Goal: Task Accomplishment & Management: Manage account settings

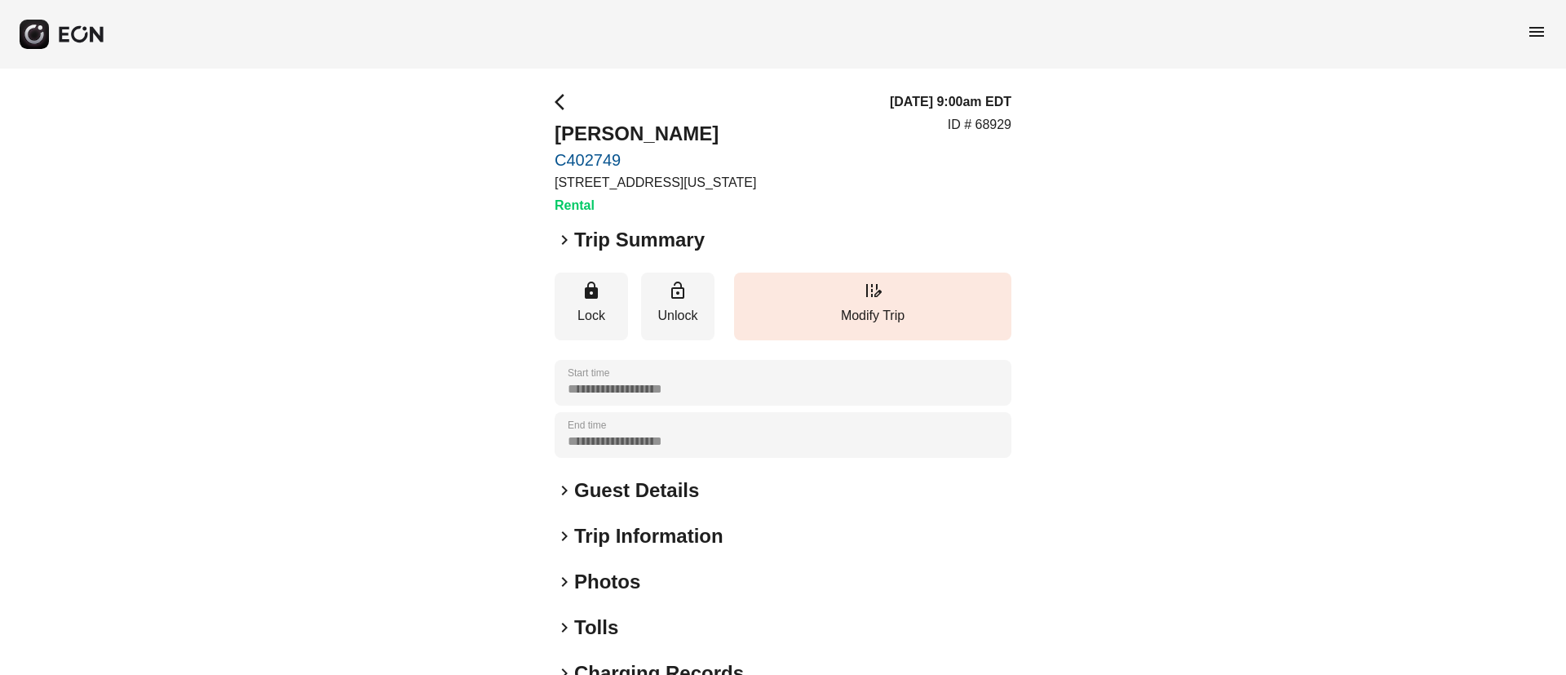
scroll to position [122, 0]
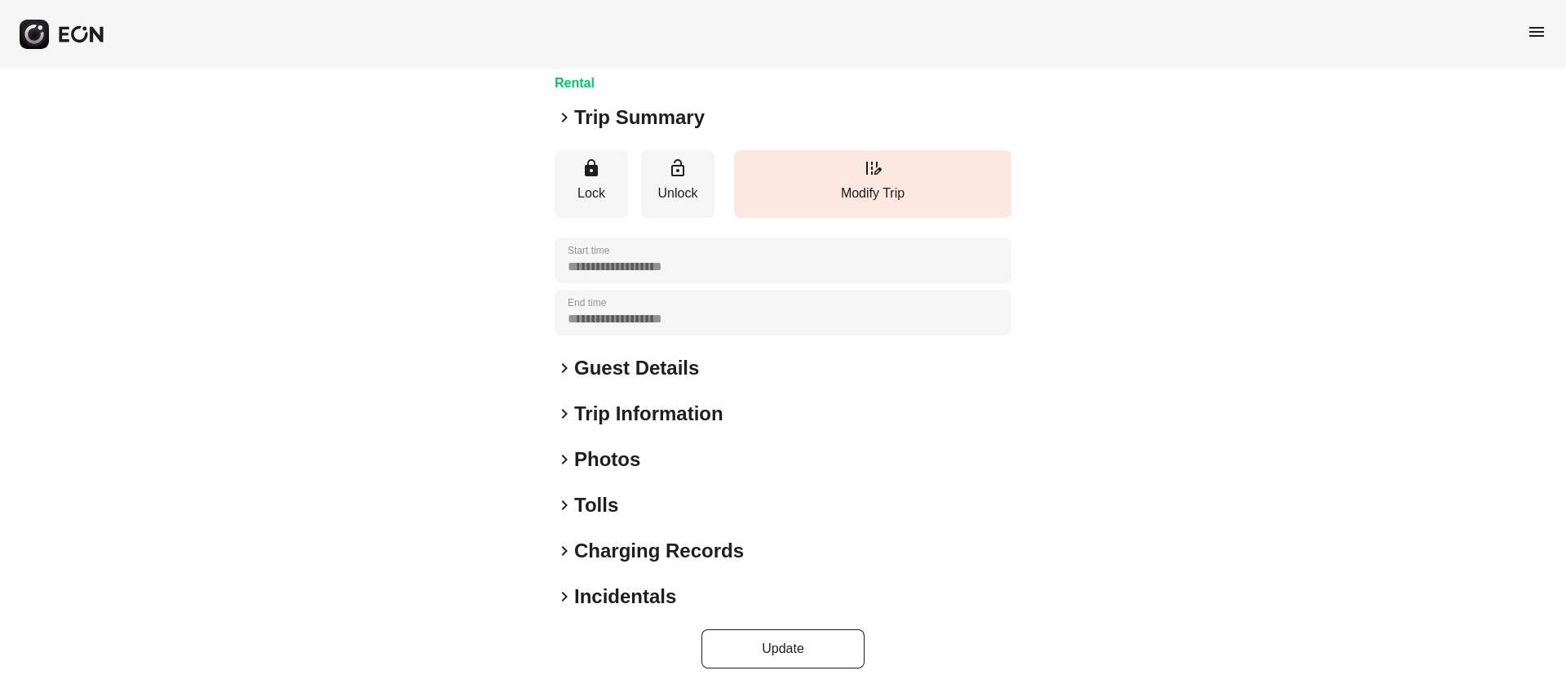
click at [706, 452] on div "keyboard_arrow_right Photos" at bounding box center [783, 459] width 457 height 26
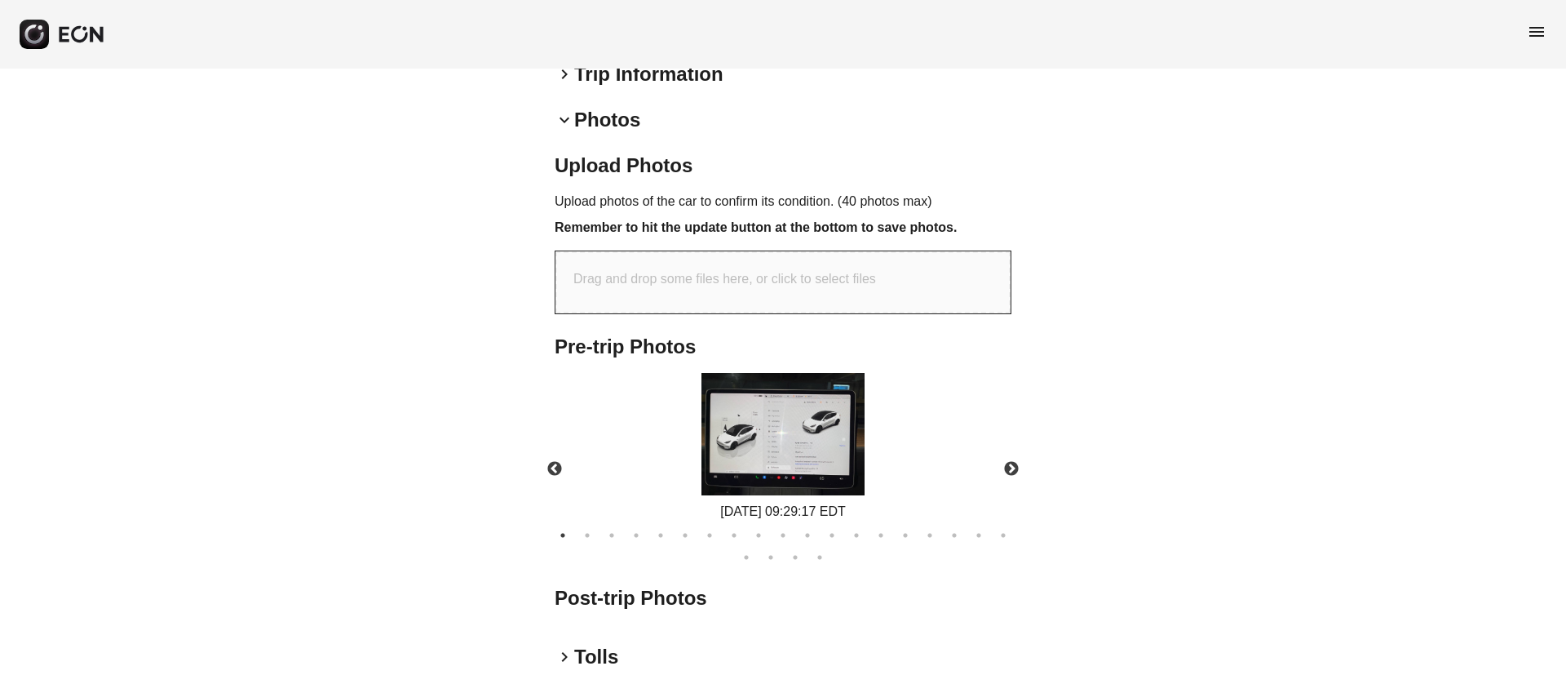
scroll to position [489, 0]
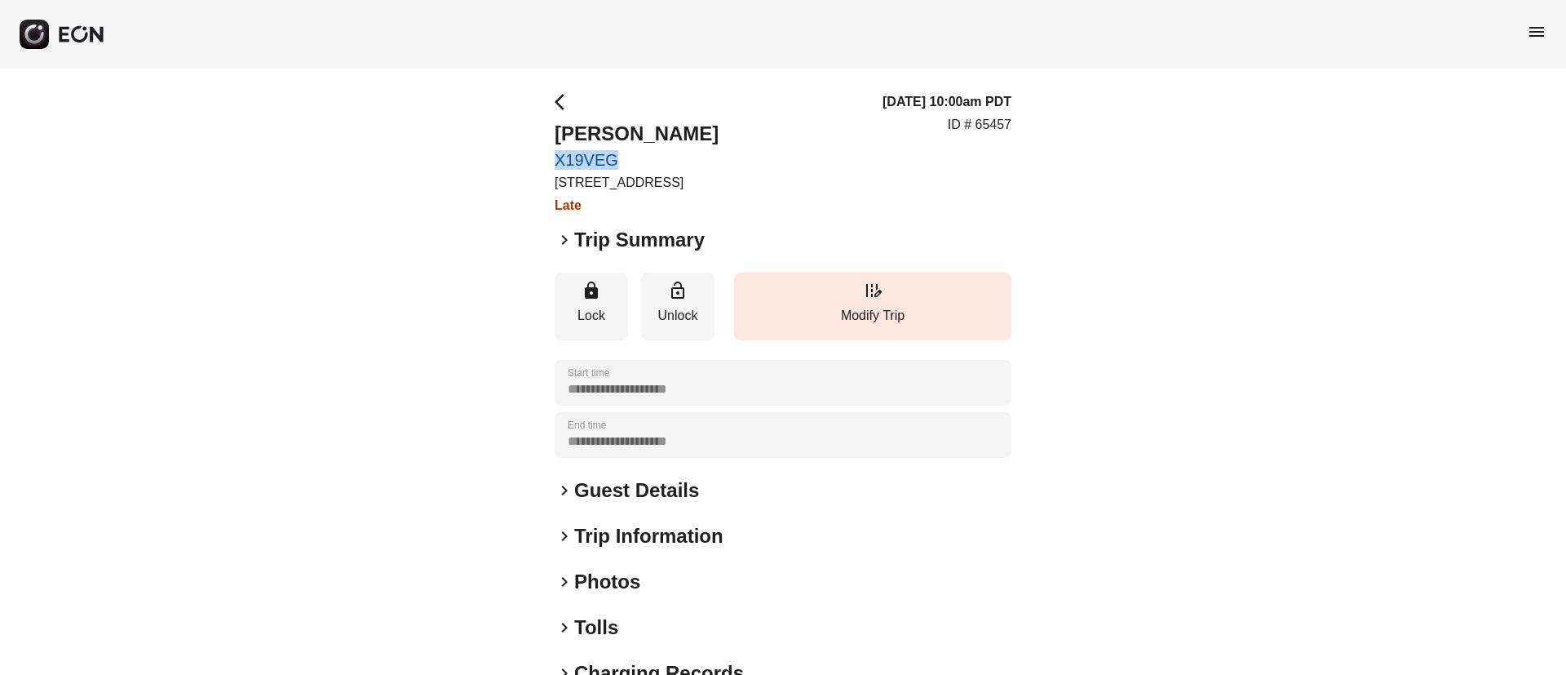
drag, startPoint x: 554, startPoint y: 150, endPoint x: 642, endPoint y: 154, distance: 88.2
click at [642, 154] on div "**********" at bounding box center [783, 442] width 1566 height 746
copy link "X19VEG"
click at [1543, 24] on span "menu" at bounding box center [1537, 32] width 20 height 20
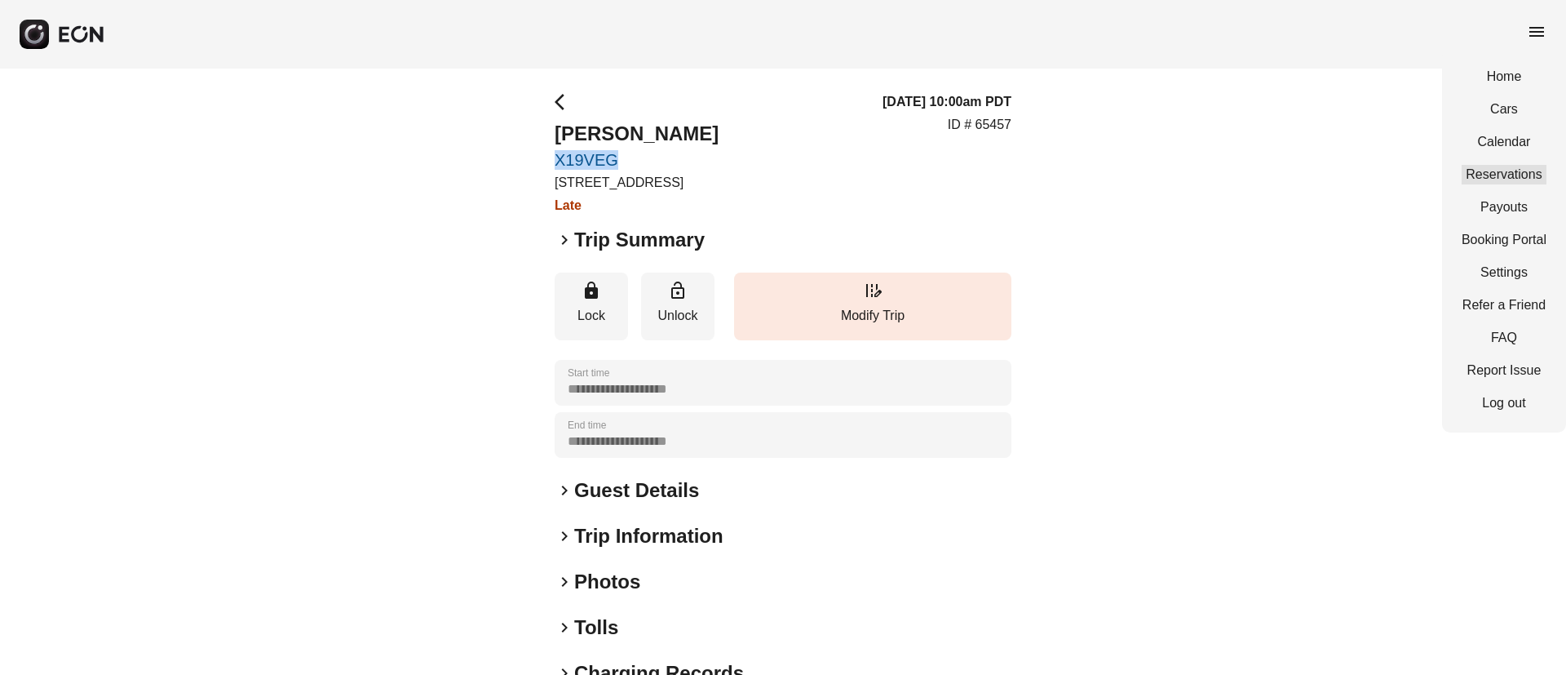
click at [1498, 170] on link "Reservations" at bounding box center [1504, 175] width 85 height 20
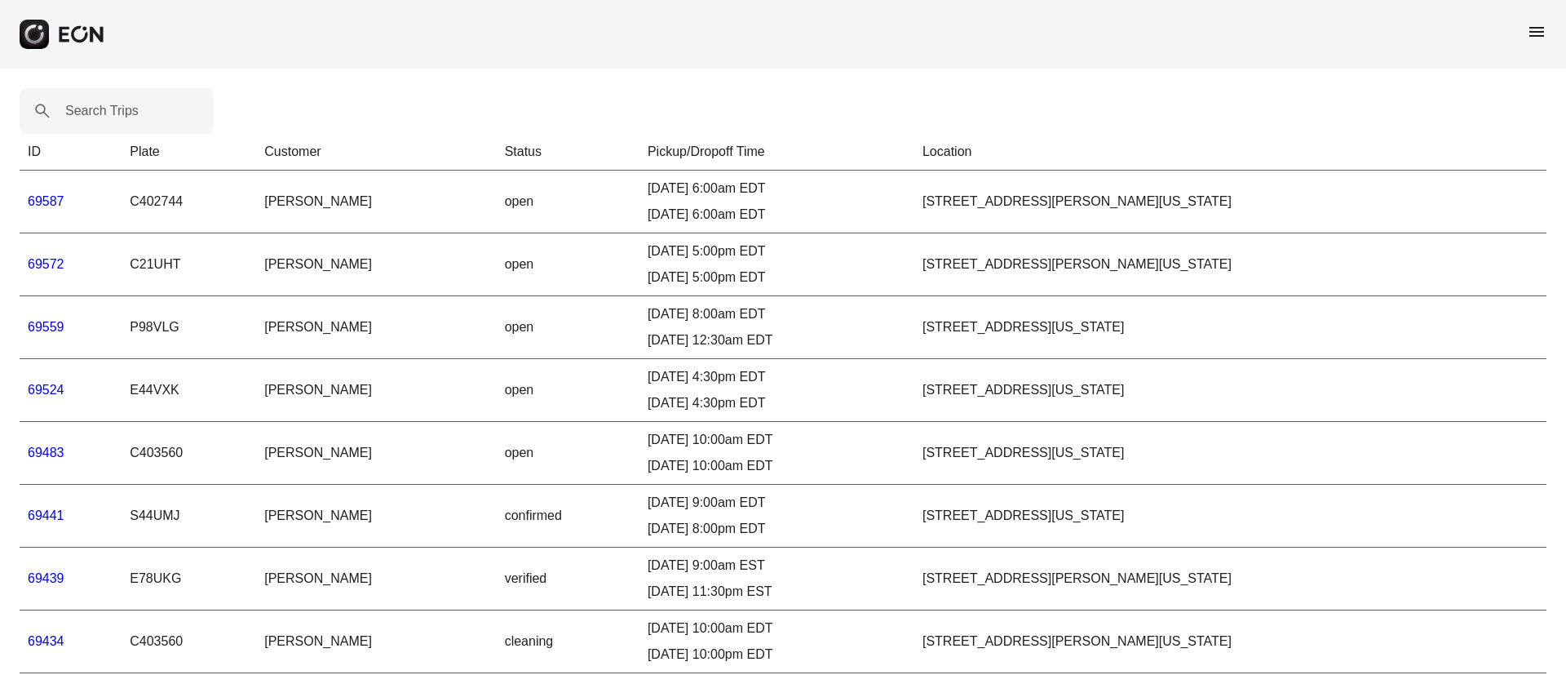
click at [115, 106] on label "Search Trips" at bounding box center [101, 111] width 73 height 20
click at [115, 106] on Trips "Search Trips" at bounding box center [117, 111] width 194 height 46
paste Trips "******"
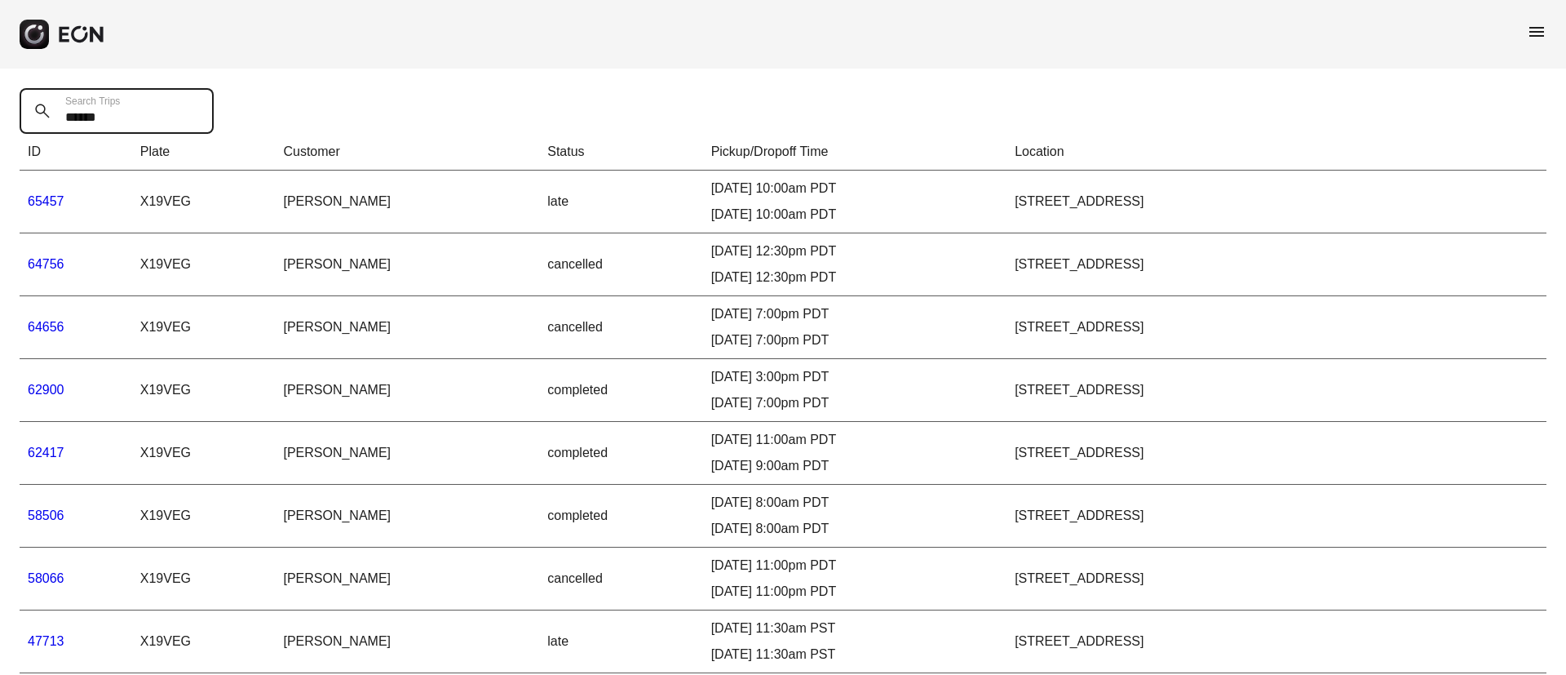
drag, startPoint x: 61, startPoint y: 126, endPoint x: 44, endPoint y: 126, distance: 17.1
click at [44, 126] on Trips "******" at bounding box center [117, 111] width 194 height 46
paste Trips "text"
type Trips "*****"
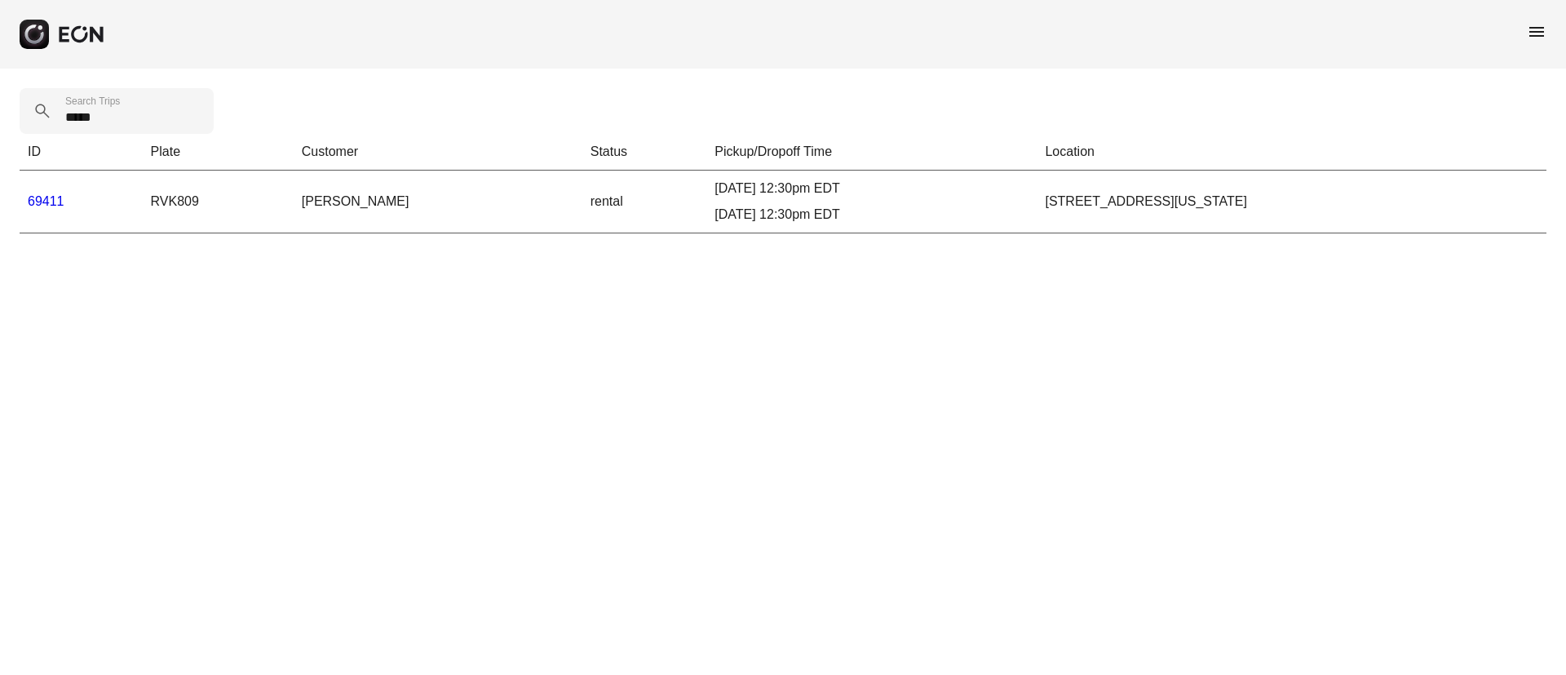
click at [47, 204] on link "69411" at bounding box center [46, 201] width 37 height 14
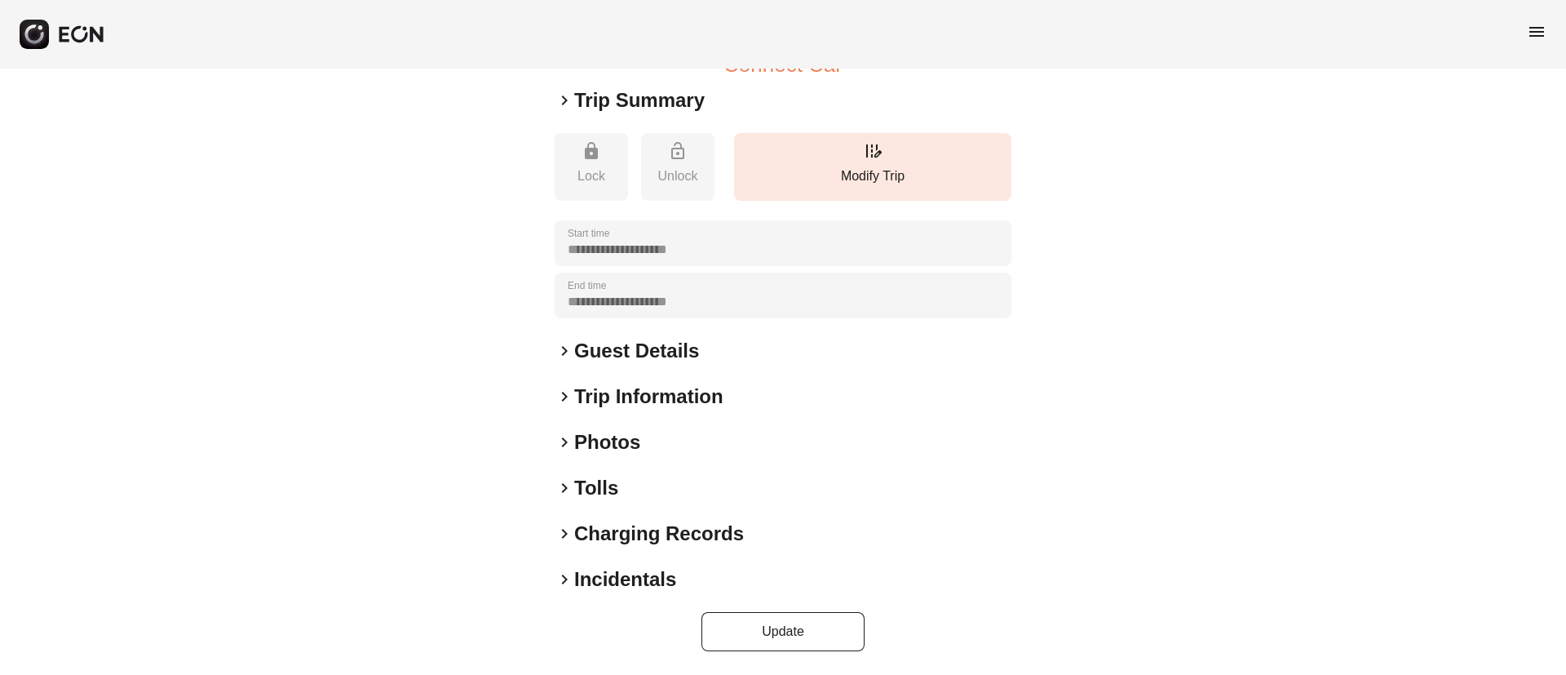
click at [695, 439] on div "keyboard_arrow_right Photos" at bounding box center [783, 442] width 457 height 26
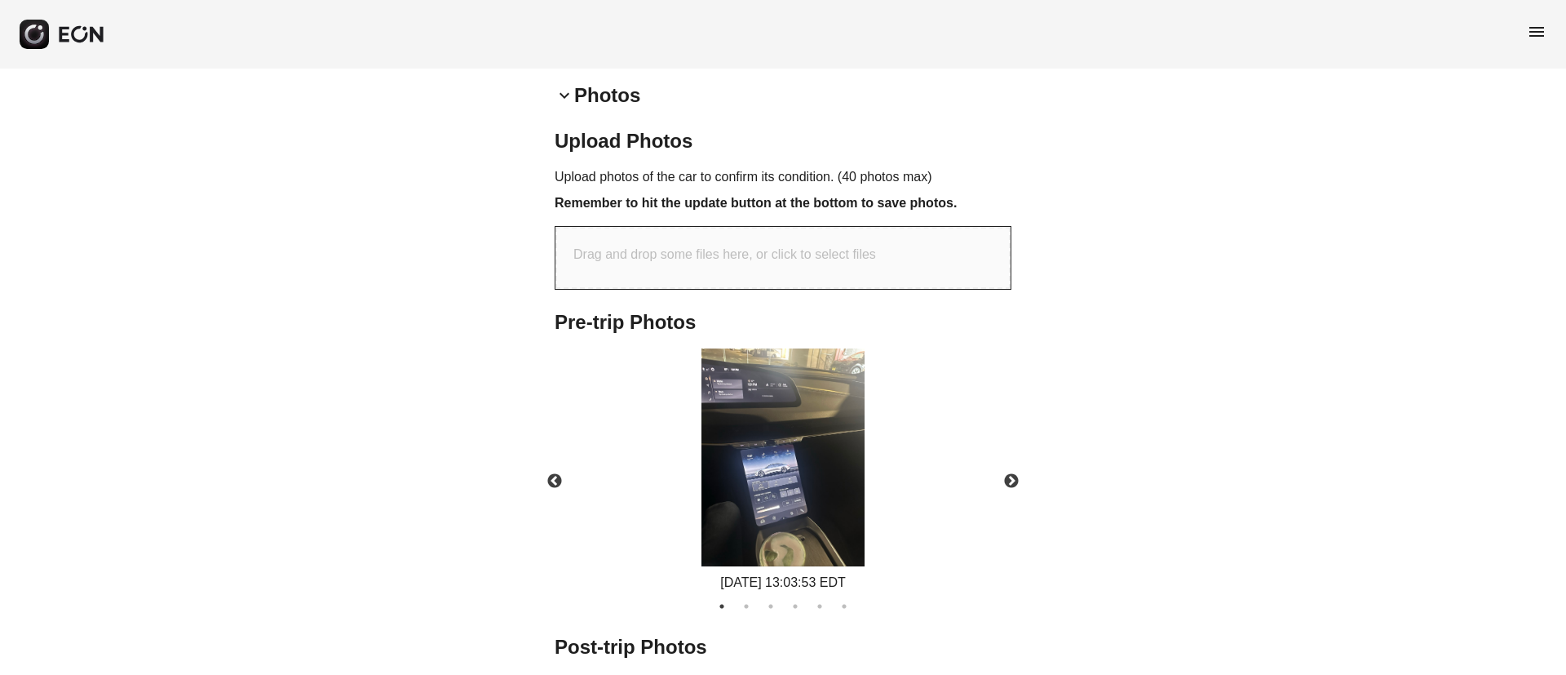
scroll to position [670, 0]
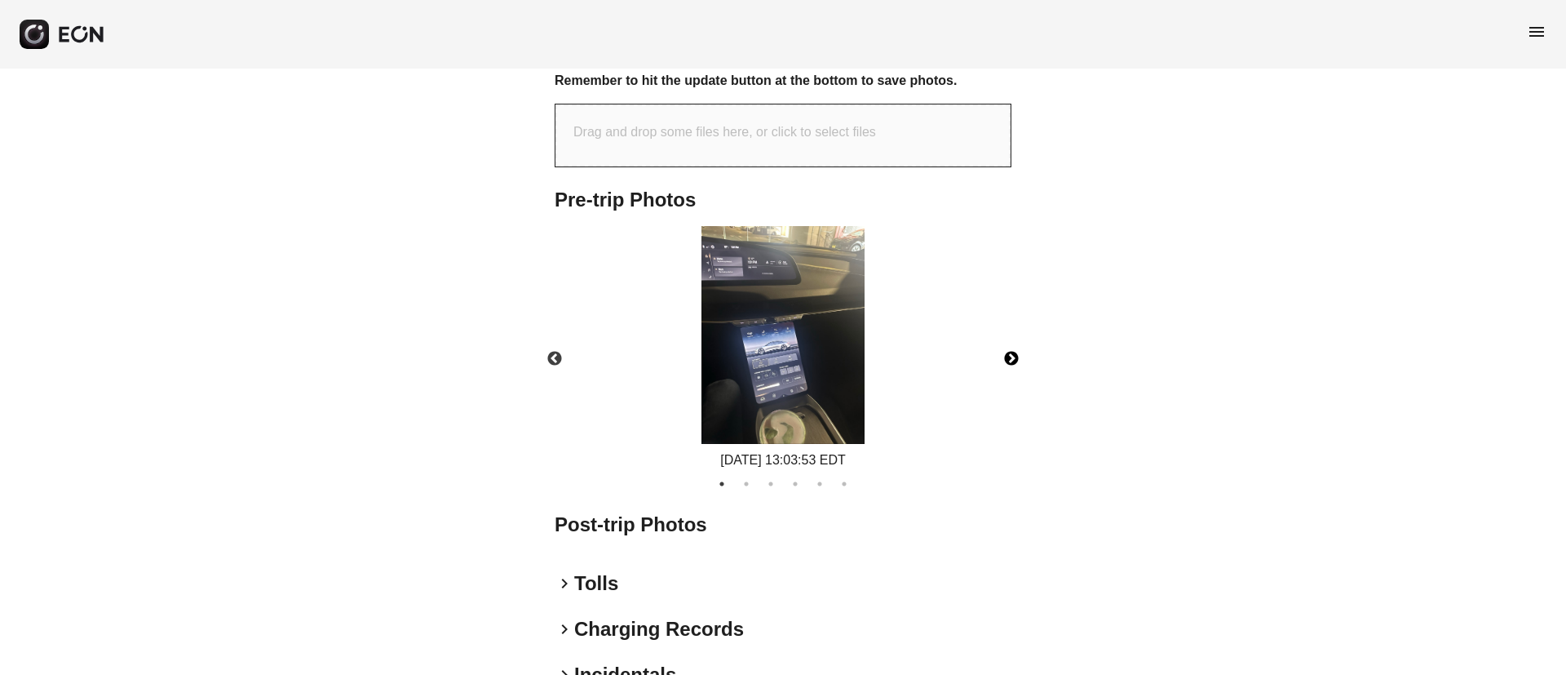
click at [1008, 367] on button "Next" at bounding box center [1011, 358] width 57 height 57
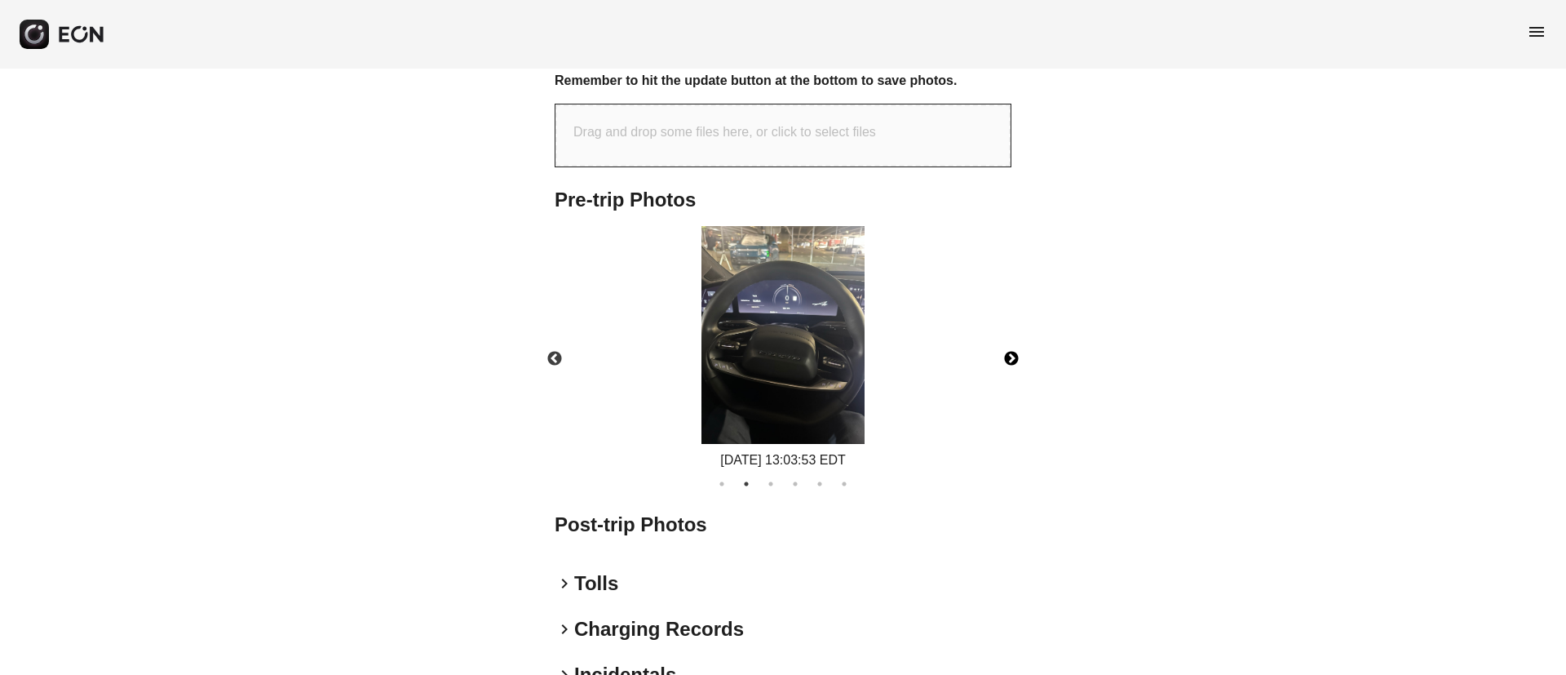
click at [1008, 367] on button "Next" at bounding box center [1011, 358] width 57 height 57
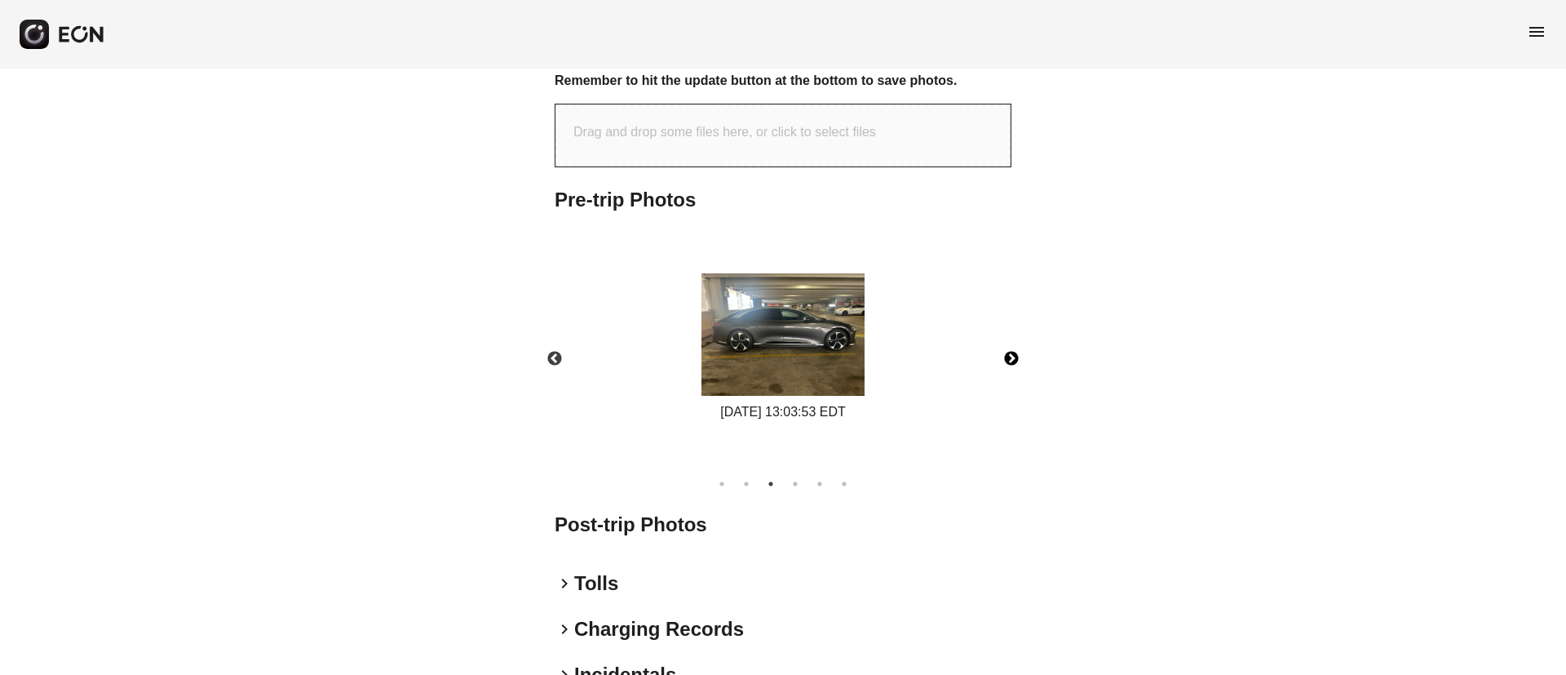
click at [1008, 367] on button "Next" at bounding box center [1011, 358] width 57 height 57
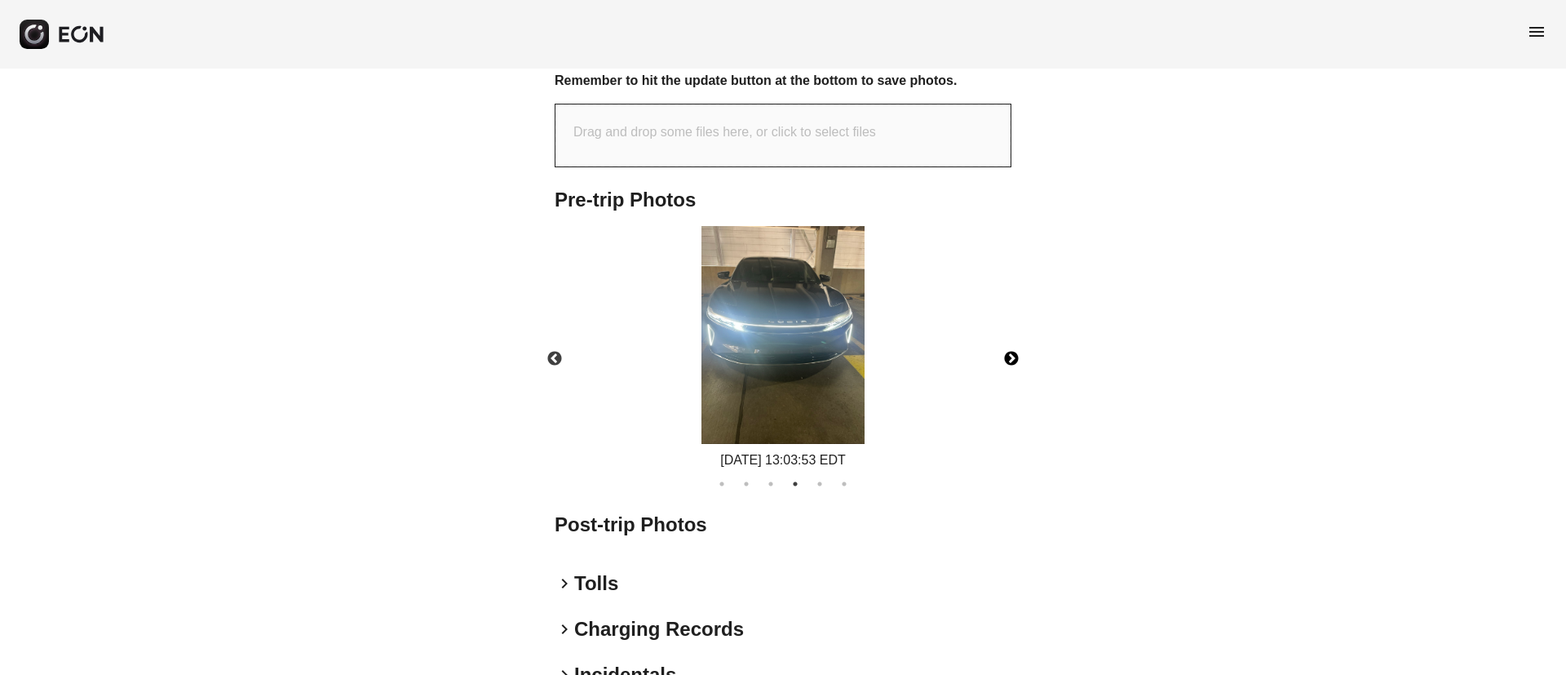
click at [1008, 367] on button "Next" at bounding box center [1011, 358] width 57 height 57
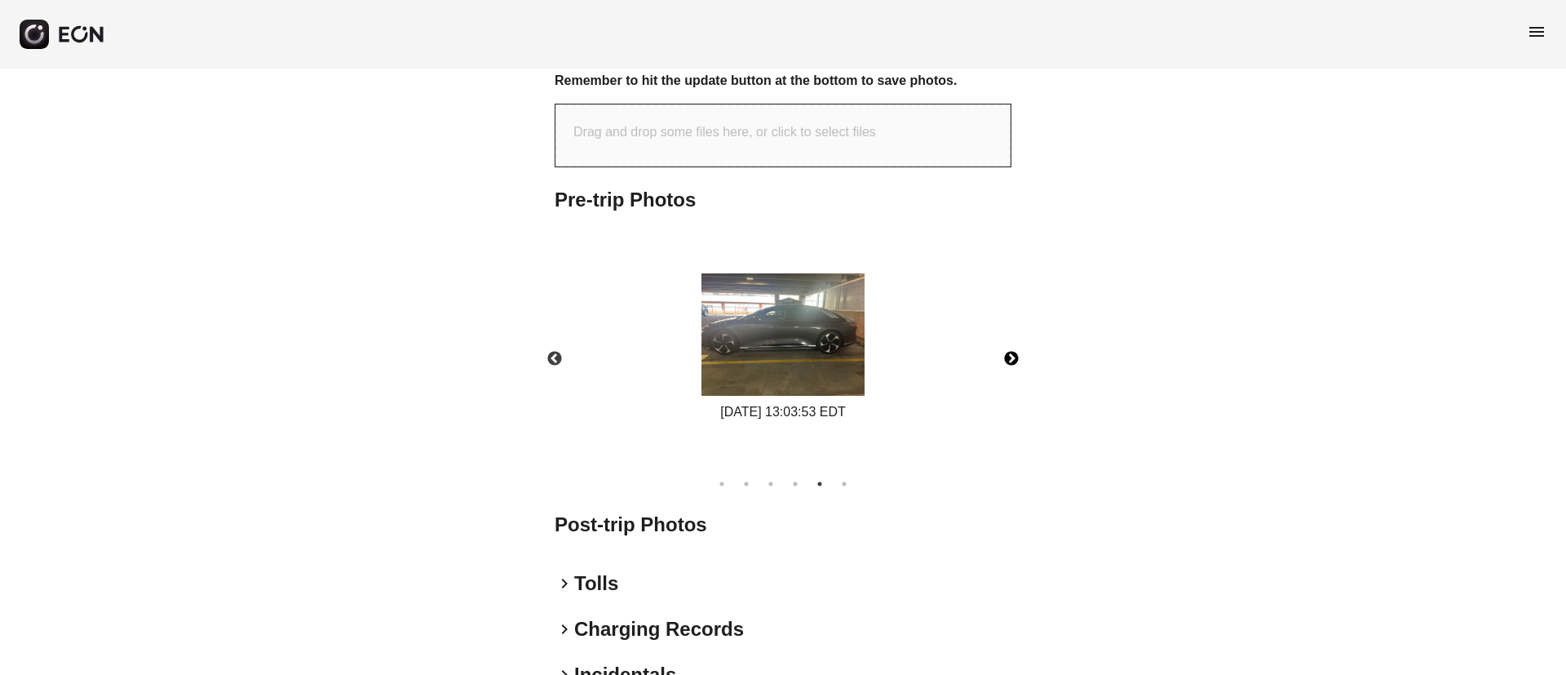
click at [1008, 367] on button "Next" at bounding box center [1011, 358] width 57 height 57
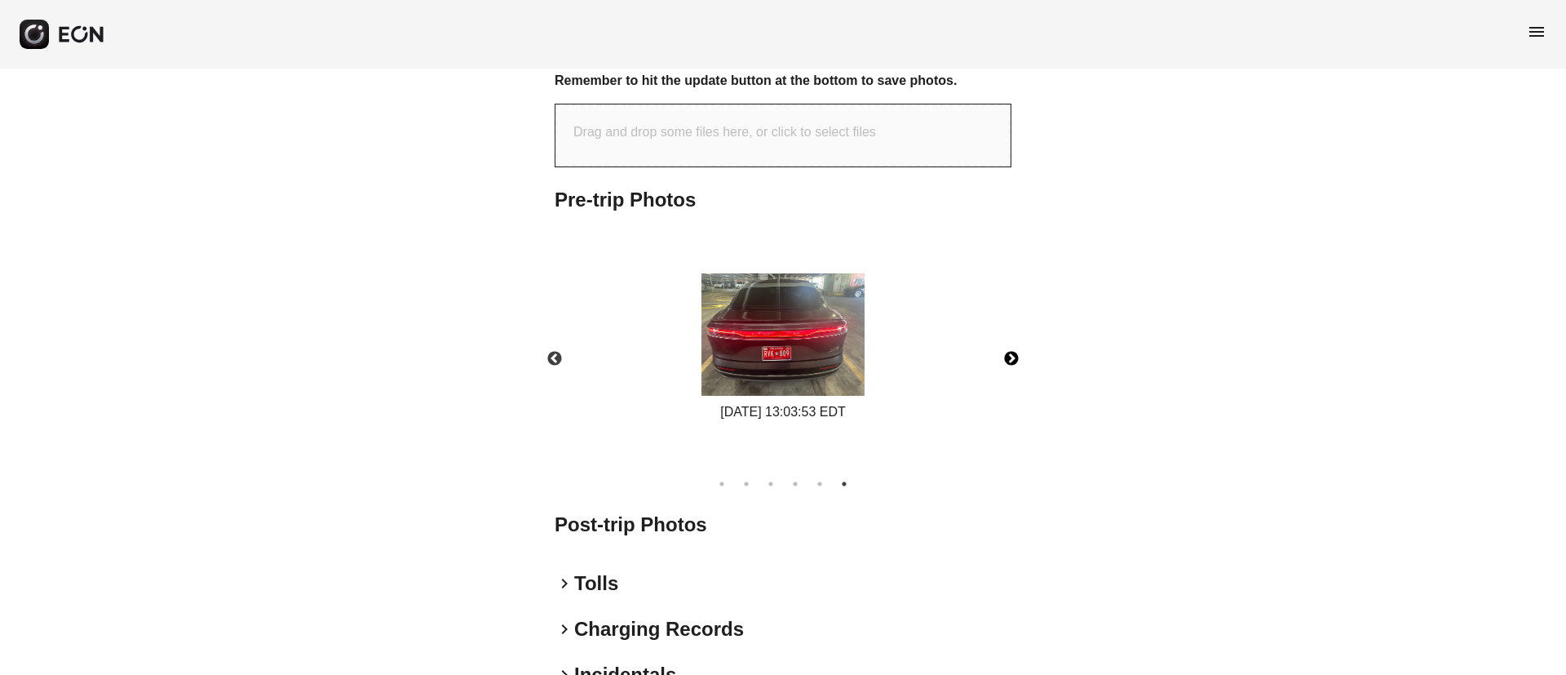
click at [853, 351] on img at bounding box center [782, 334] width 163 height 122
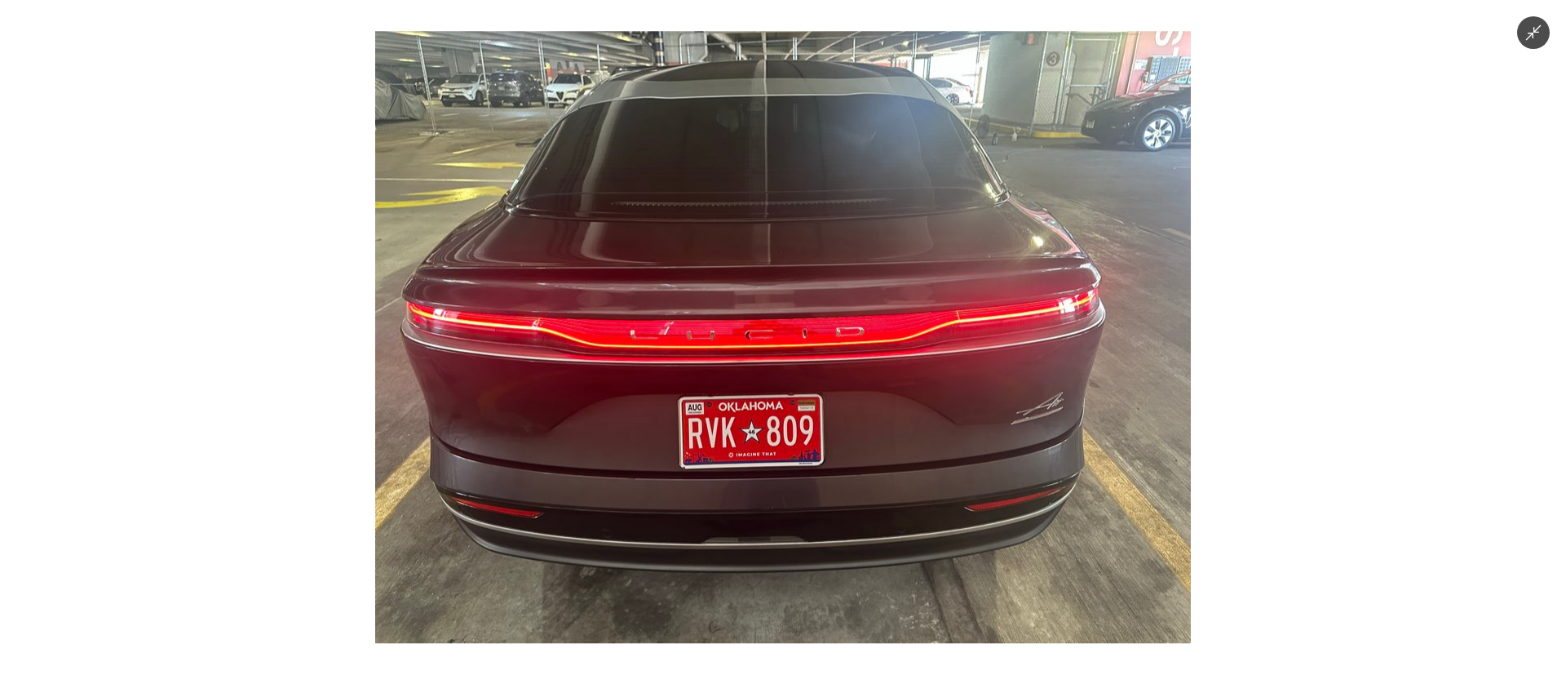
click at [759, 368] on img at bounding box center [783, 337] width 816 height 612
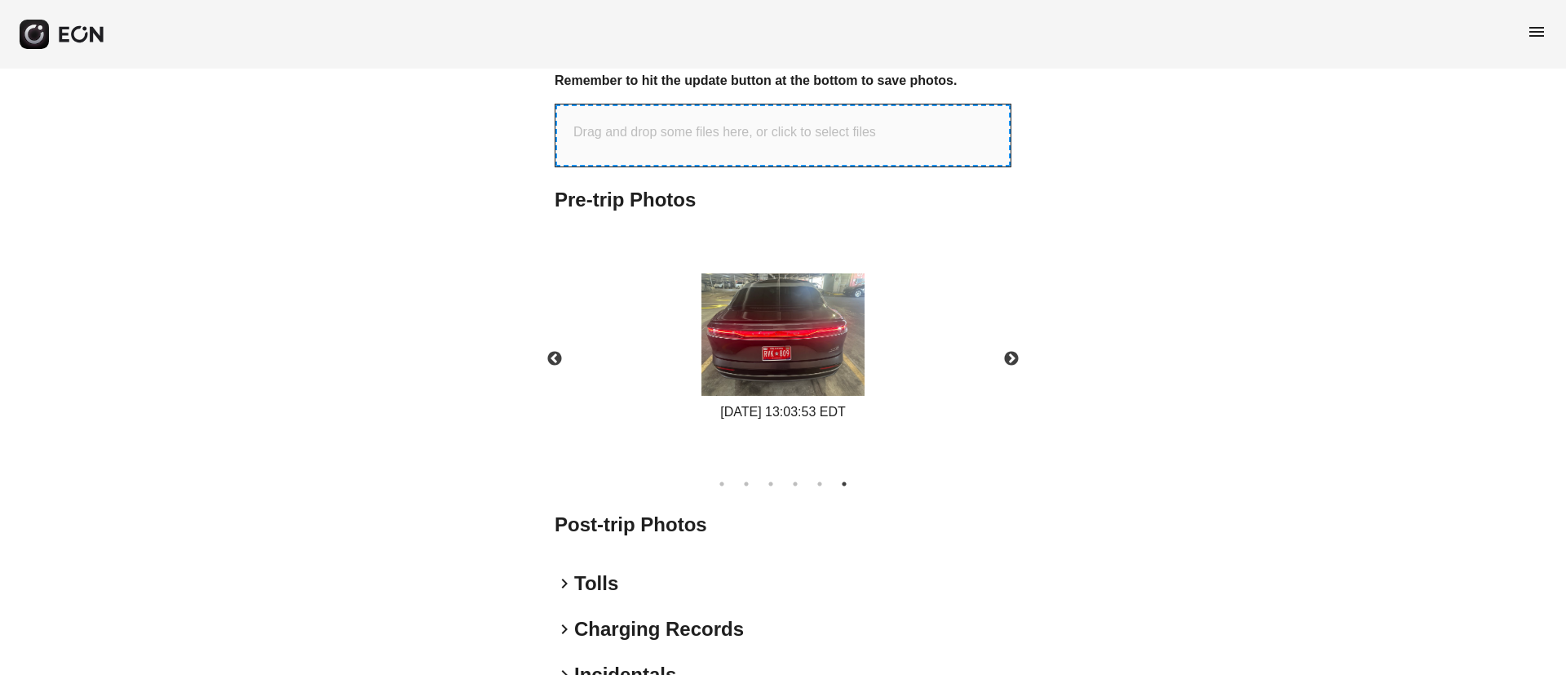
click at [605, 147] on div "Drag and drop some files here, or click to select files" at bounding box center [782, 135] width 455 height 62
type input "**********"
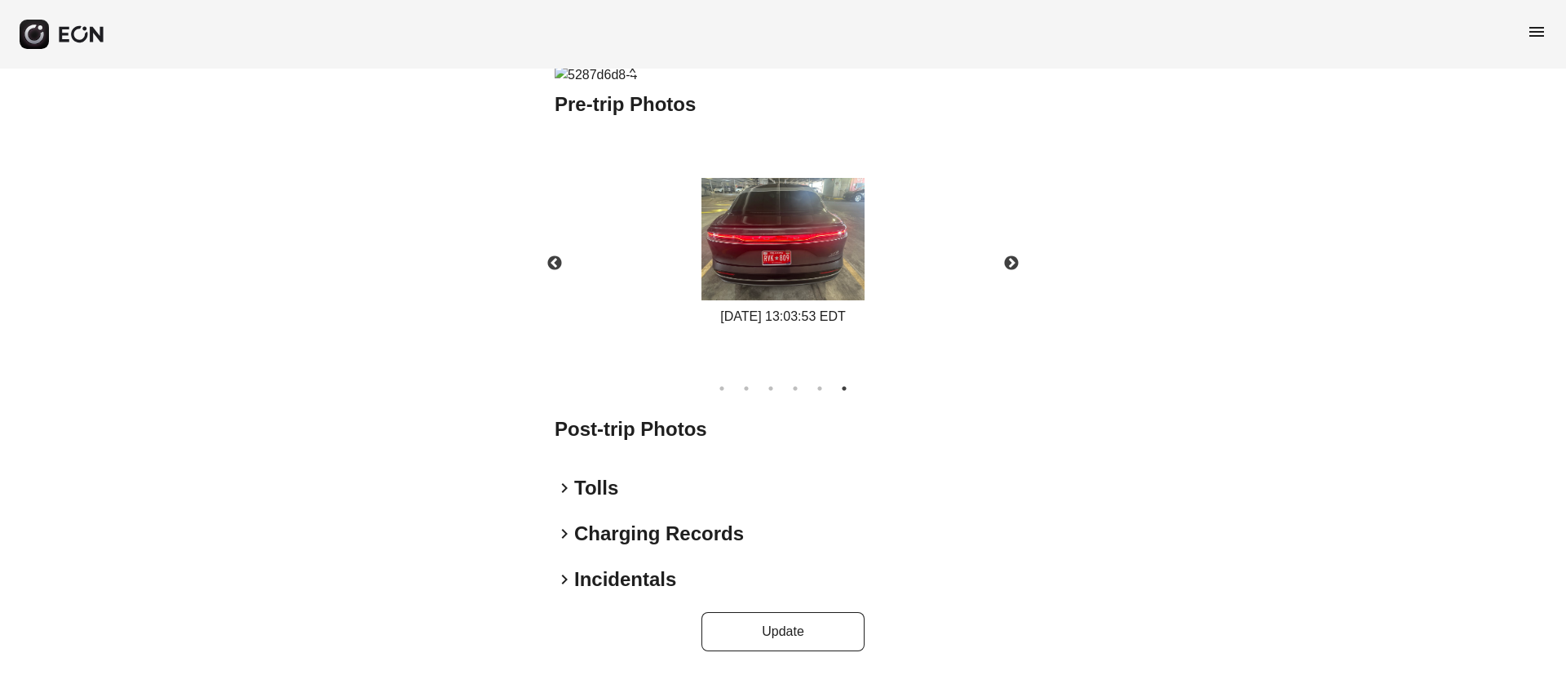
scroll to position [1220, 0]
click at [813, 626] on button "Update" at bounding box center [782, 631] width 163 height 39
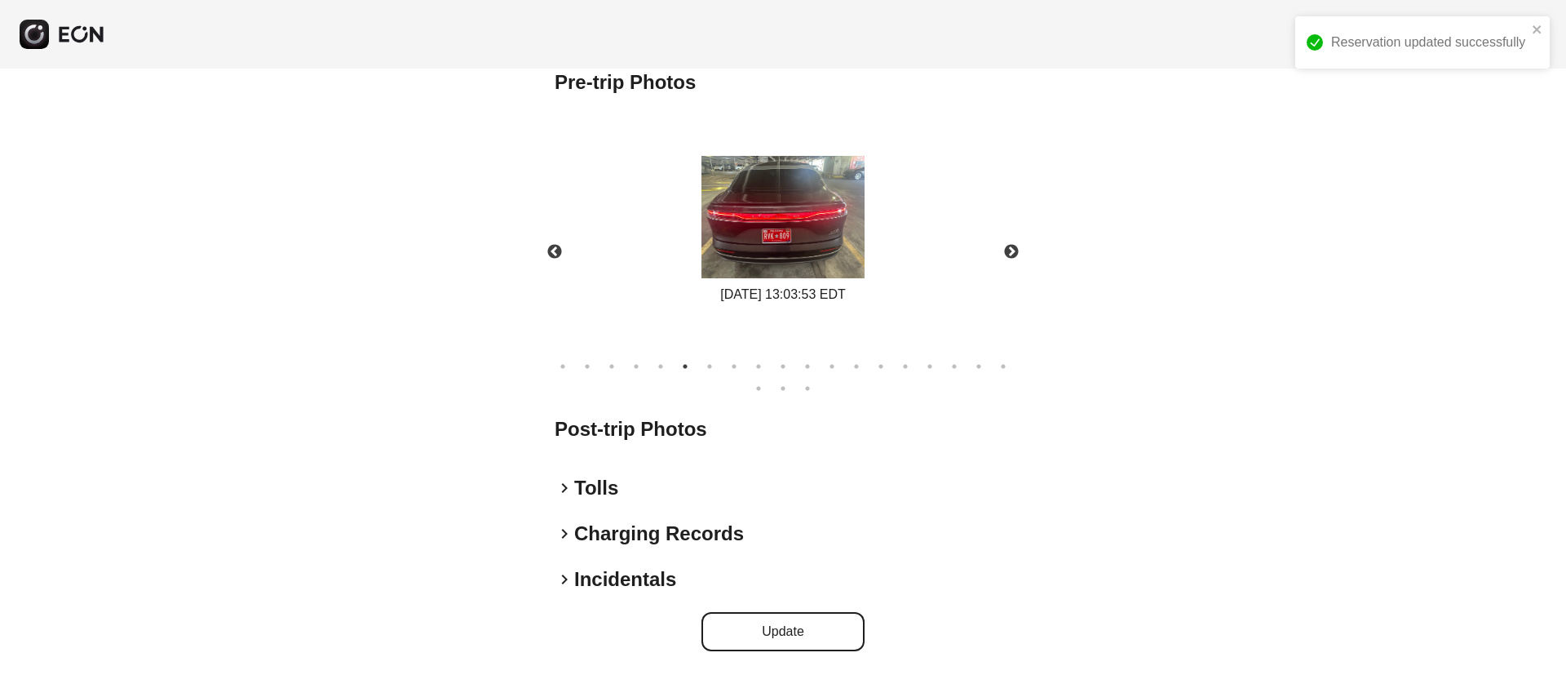
scroll to position [754, 0]
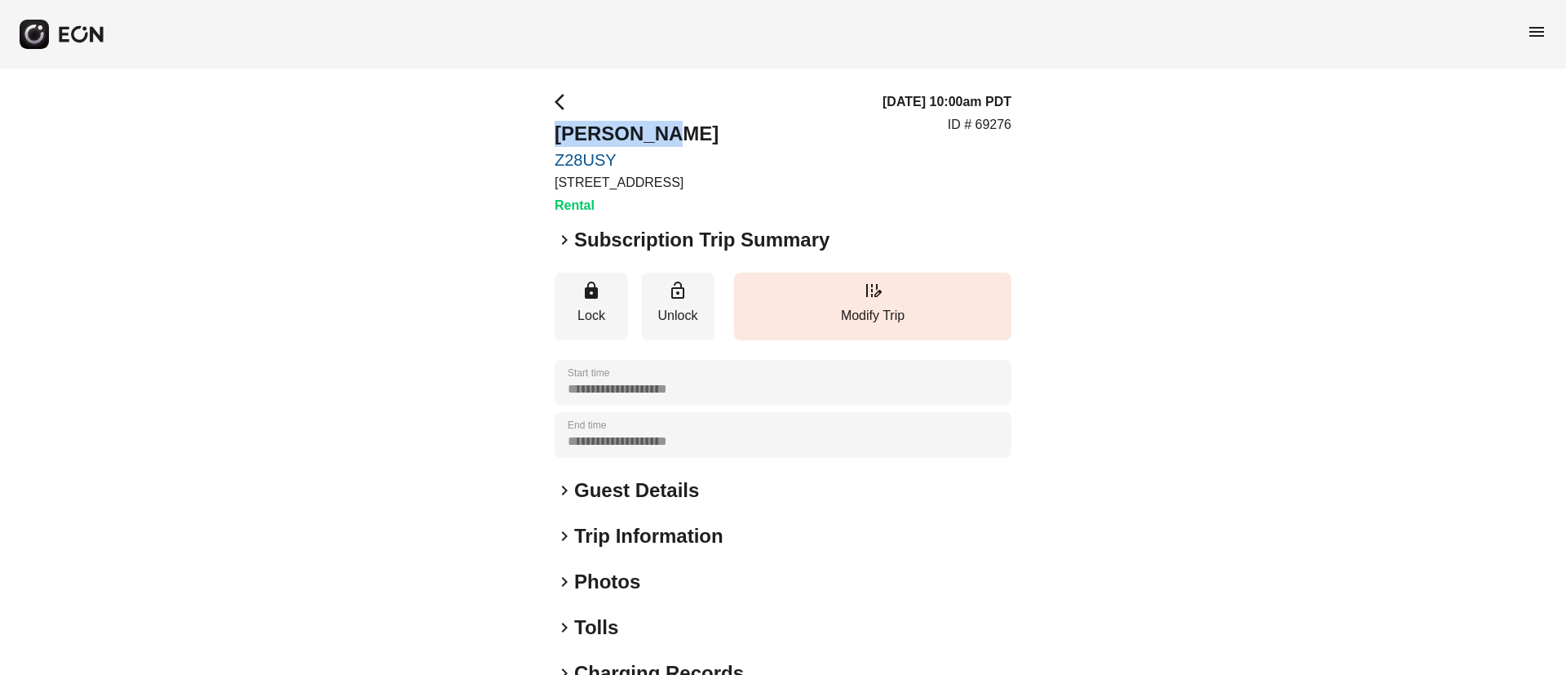
drag, startPoint x: 548, startPoint y: 128, endPoint x: 675, endPoint y: 129, distance: 127.2
click at [675, 129] on div "**********" at bounding box center [783, 442] width 1566 height 746
copy h2 "shyi oneal"
click at [655, 490] on h2 "Guest Details" at bounding box center [636, 490] width 125 height 26
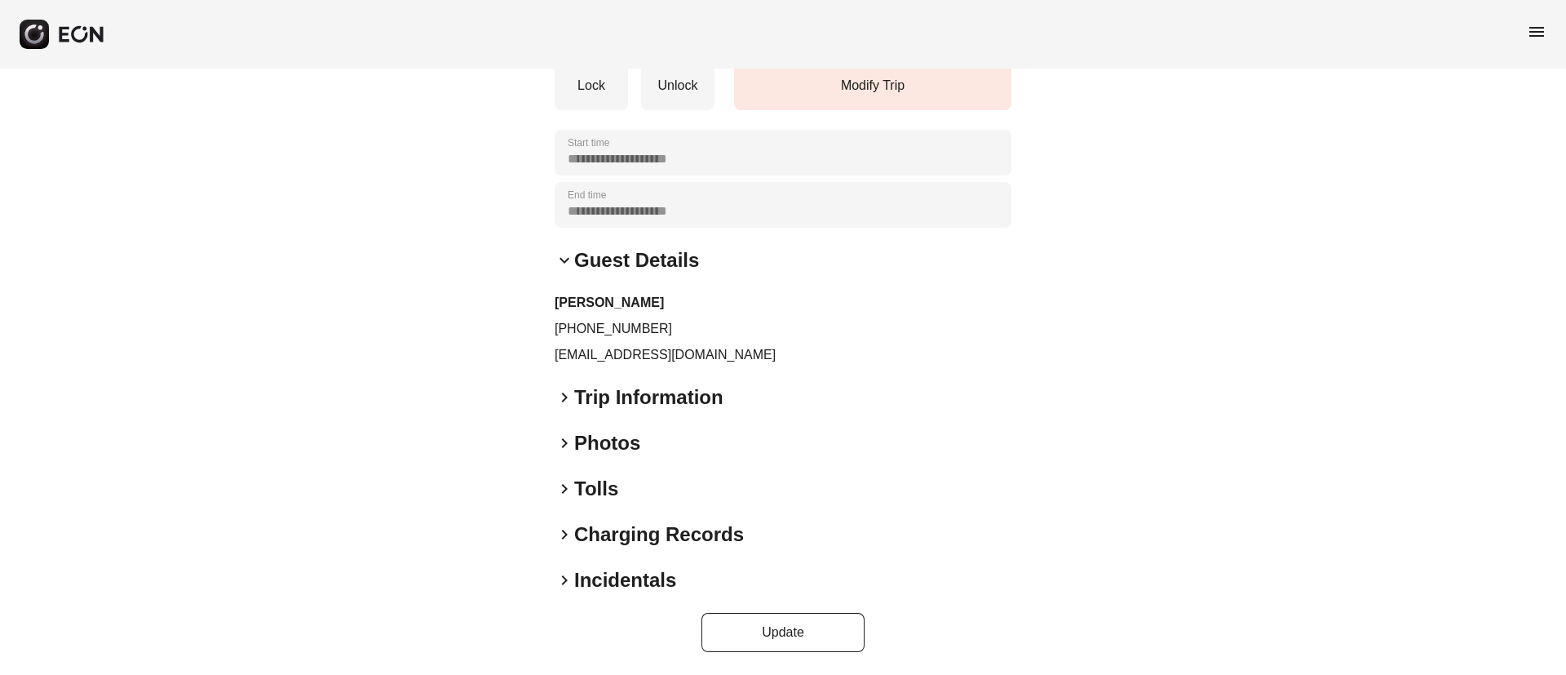
scroll to position [231, 0]
drag, startPoint x: 551, startPoint y: 355, endPoint x: 753, endPoint y: 370, distance: 202.9
click at [753, 370] on div "**********" at bounding box center [783, 256] width 1566 height 837
copy p "shyionly@gmail.com"
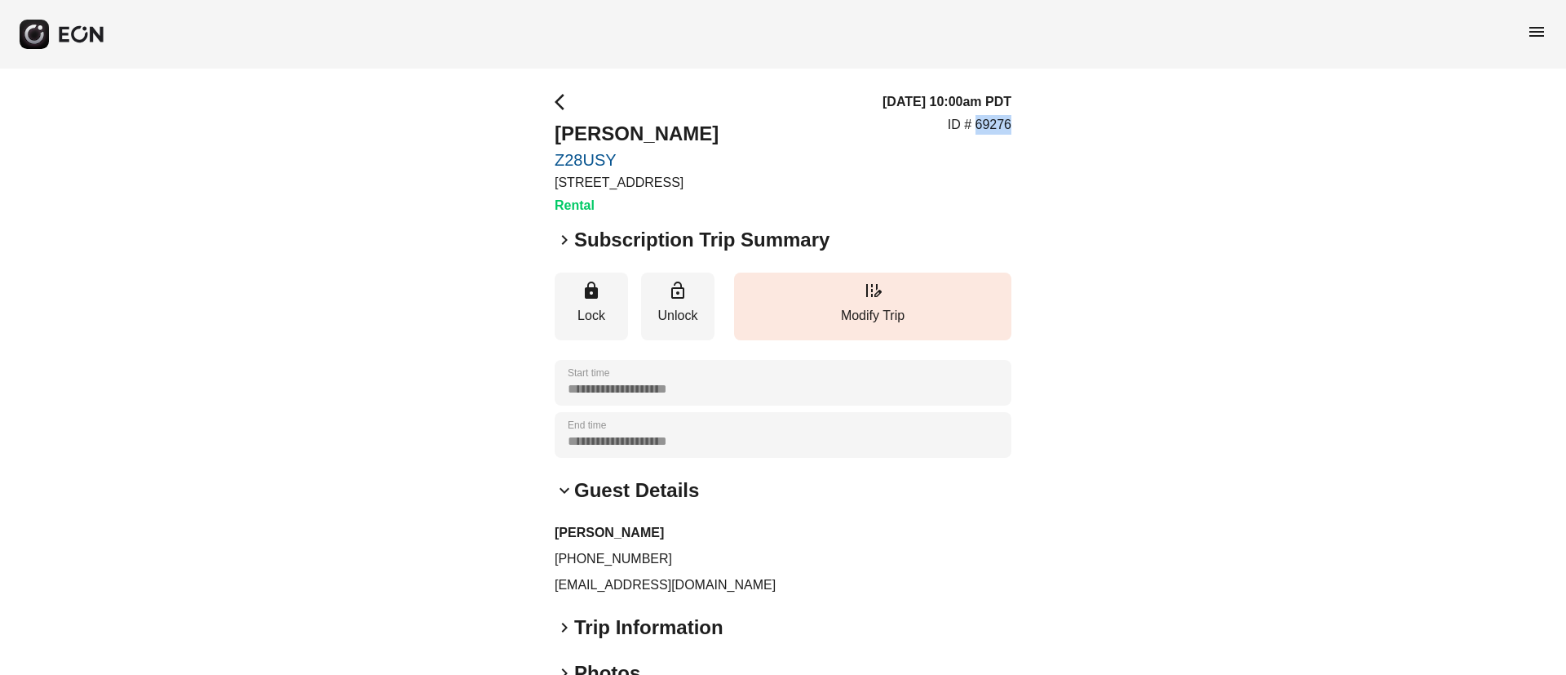
drag, startPoint x: 974, startPoint y: 127, endPoint x: 1049, endPoint y: 120, distance: 75.4
click at [1049, 120] on div "**********" at bounding box center [783, 487] width 1566 height 837
copy p "69276"
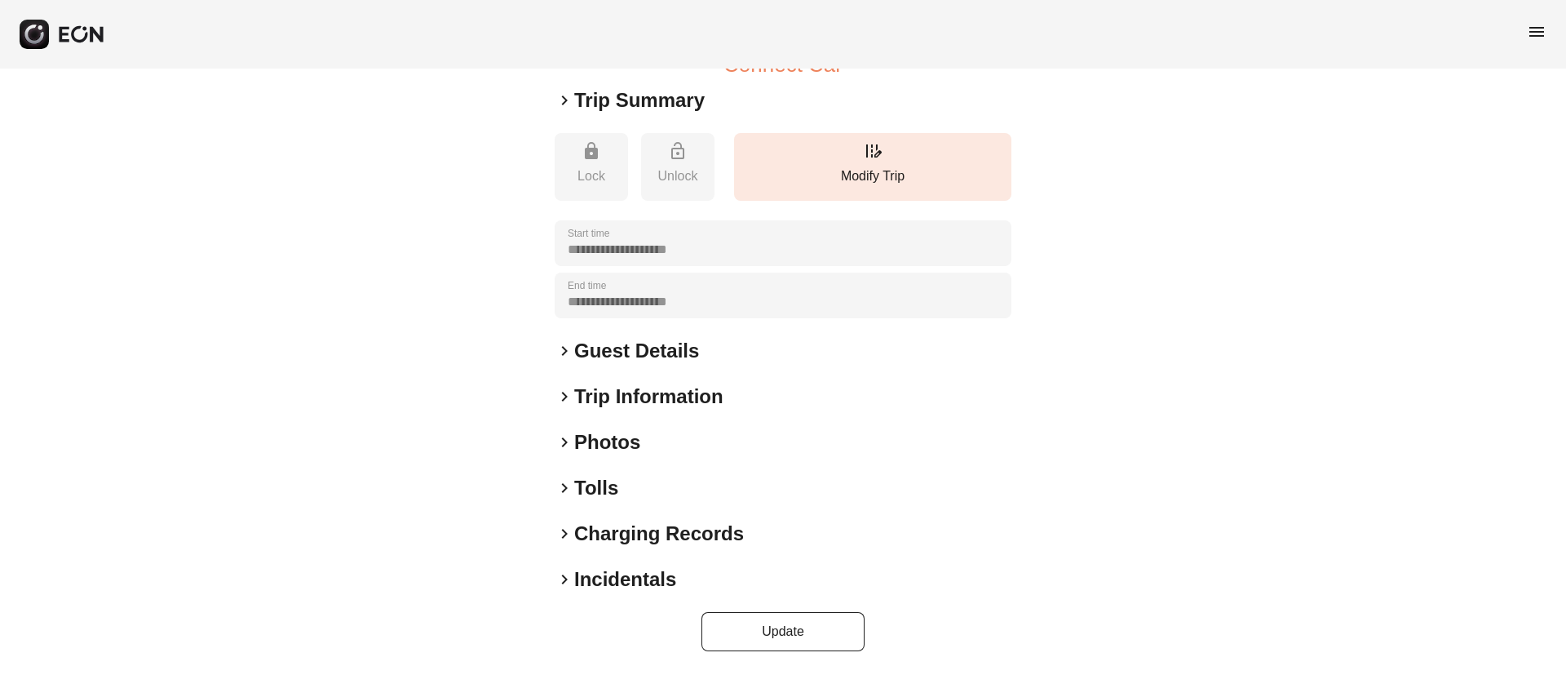
click at [713, 440] on div "keyboard_arrow_right Photos" at bounding box center [783, 442] width 457 height 26
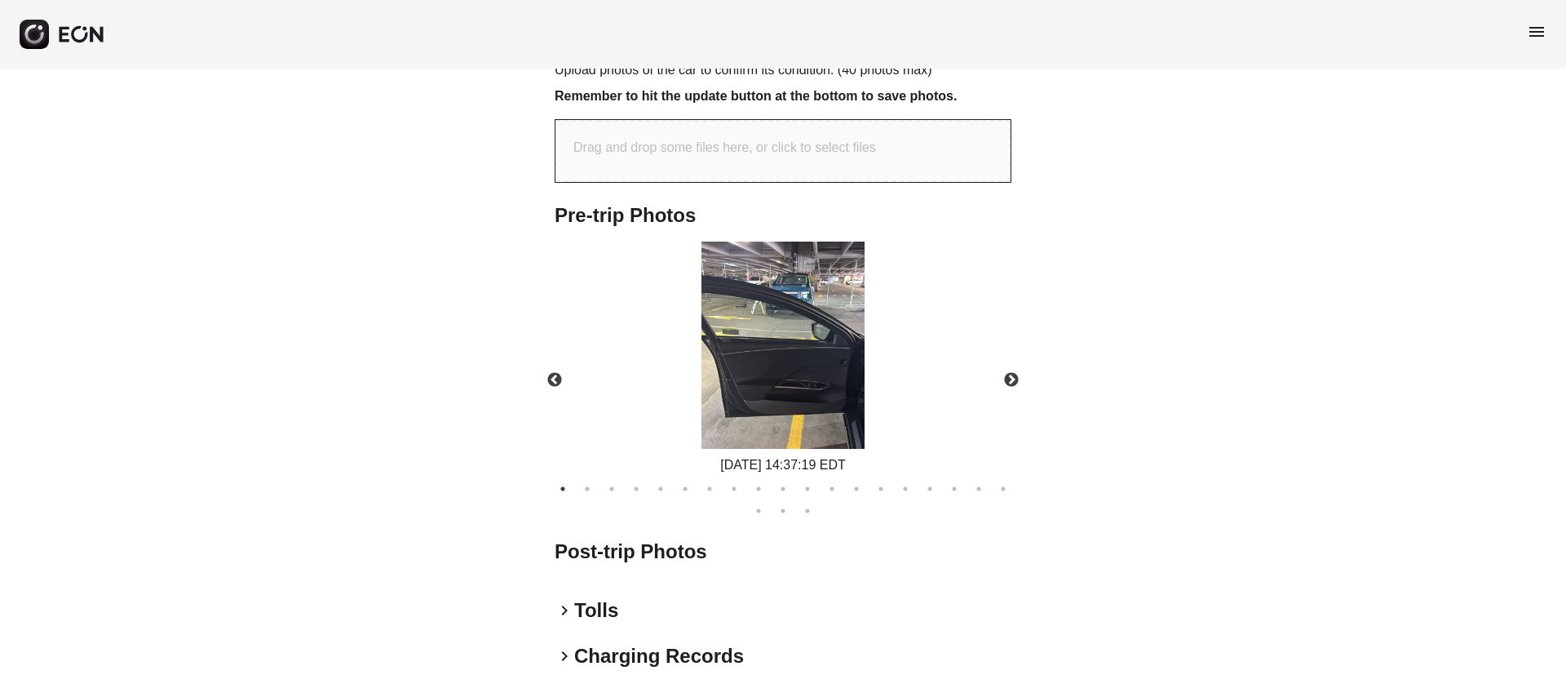
scroll to position [693, 0]
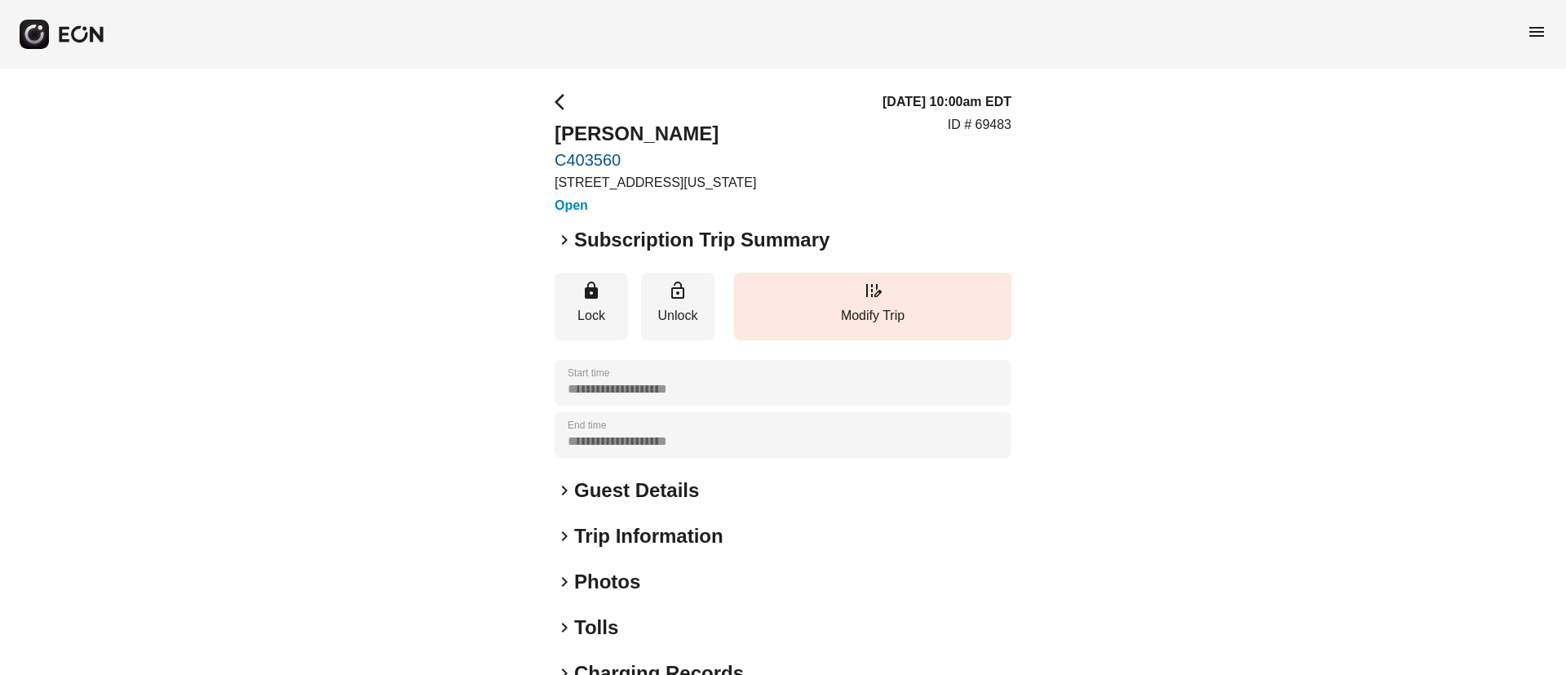
click at [612, 241] on h2 "Subscription Trip Summary" at bounding box center [701, 240] width 255 height 26
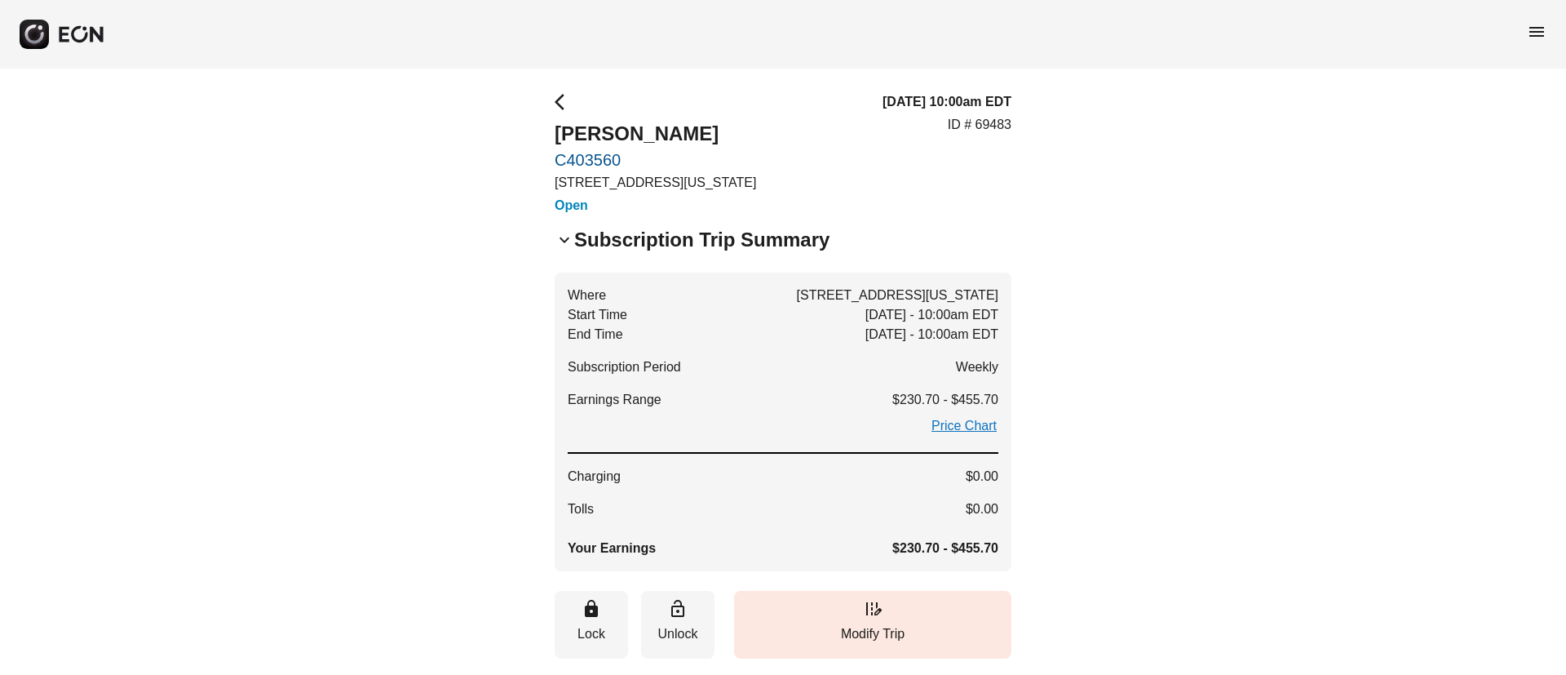
click at [612, 241] on h2 "Subscription Trip Summary" at bounding box center [701, 240] width 255 height 26
